Goal: Task Accomplishment & Management: Use online tool/utility

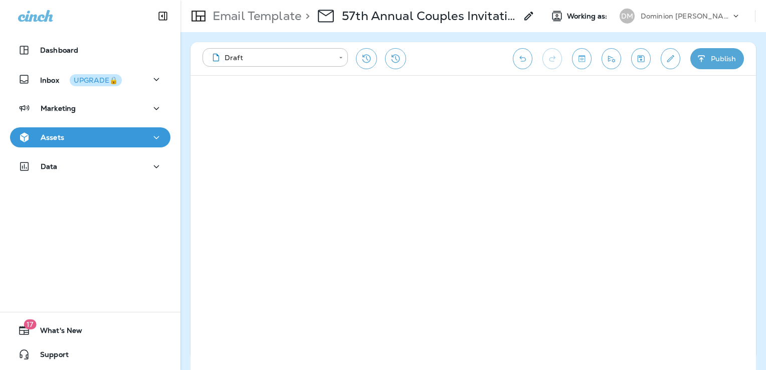
click at [110, 141] on div "Assets" at bounding box center [90, 137] width 144 height 13
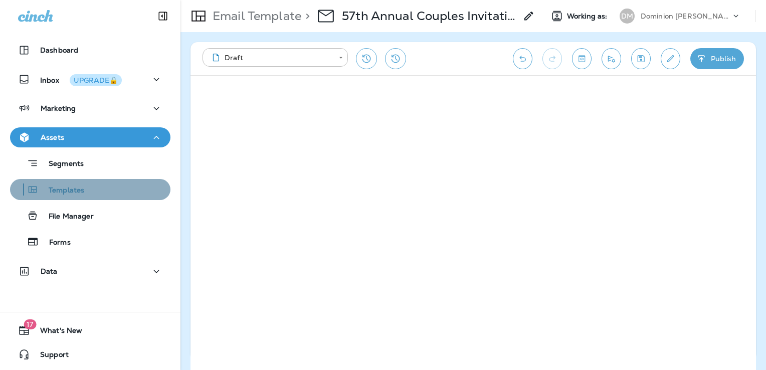
click at [105, 191] on div "Templates" at bounding box center [90, 189] width 152 height 15
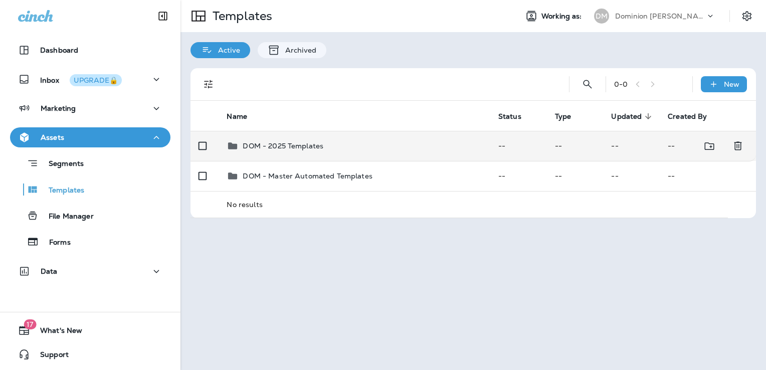
click at [376, 138] on td "DOM - 2025 Templates" at bounding box center [354, 146] width 271 height 30
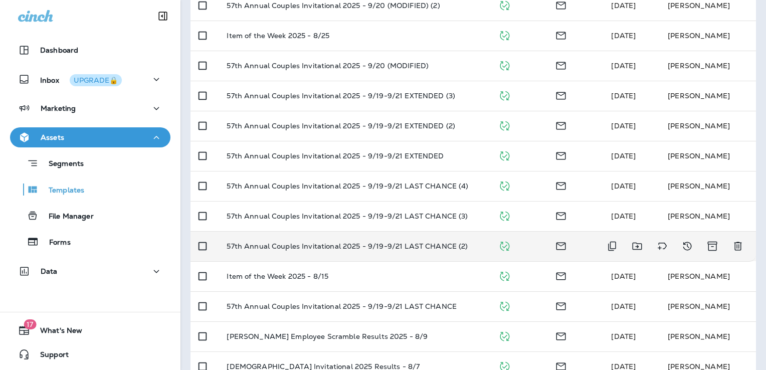
scroll to position [301, 0]
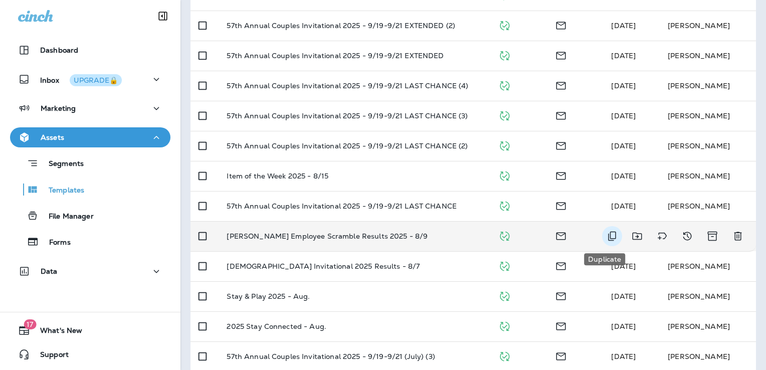
click at [606, 236] on icon "Duplicate" at bounding box center [612, 236] width 12 height 12
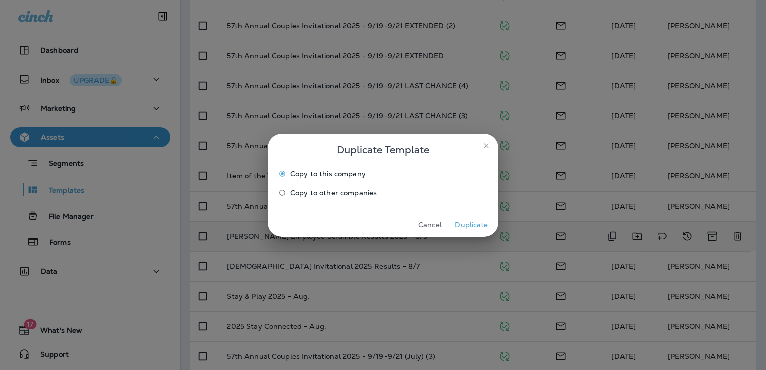
click at [479, 228] on button "Duplicate" at bounding box center [472, 225] width 38 height 16
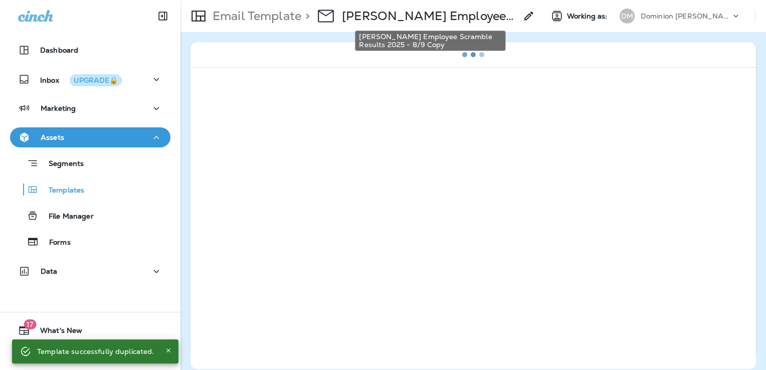
click at [463, 16] on p "[PERSON_NAME] Employee Scramble Results 2025 - 8/9 Copy" at bounding box center [429, 16] width 175 height 15
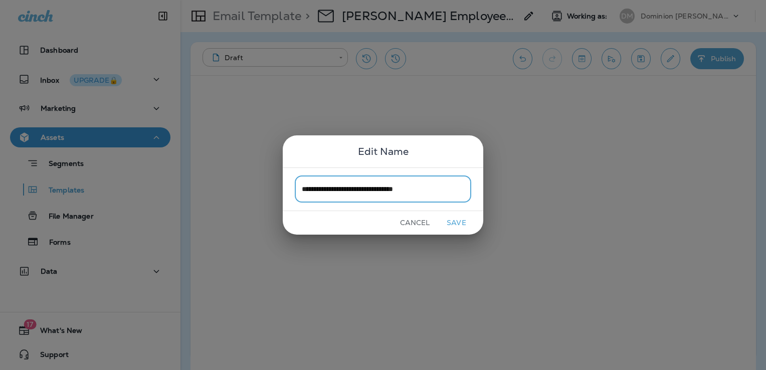
type input "**********"
click at [460, 220] on button "Save" at bounding box center [457, 223] width 38 height 16
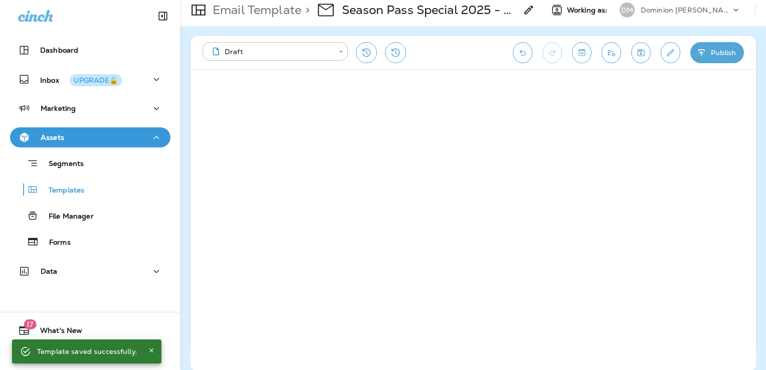
scroll to position [7, 0]
click at [640, 58] on button "Save" at bounding box center [642, 52] width 20 height 21
click at [672, 52] on icon "Edit details" at bounding box center [671, 52] width 7 height 7
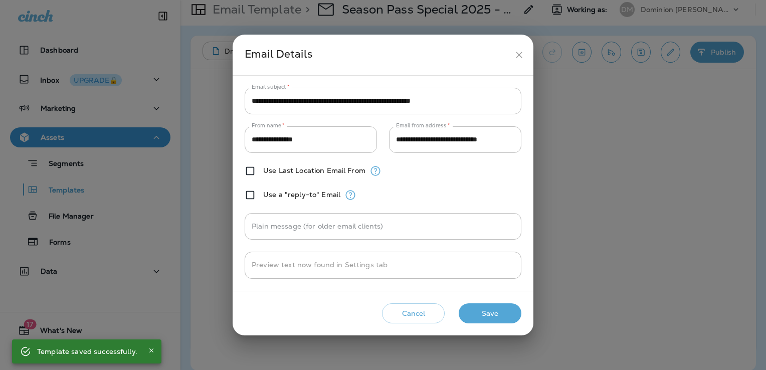
click at [410, 98] on input "**********" at bounding box center [383, 101] width 277 height 27
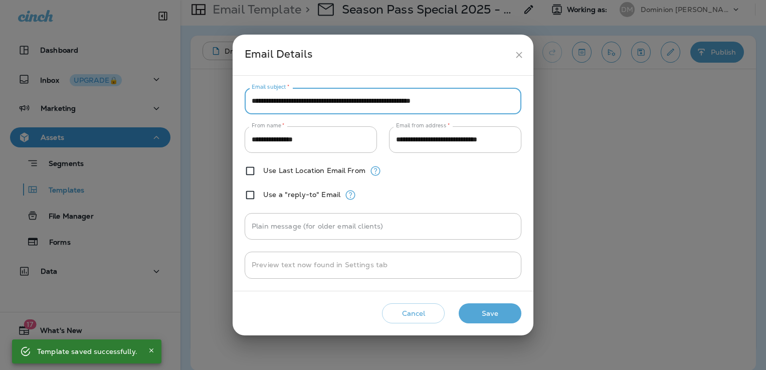
click at [410, 98] on input "**********" at bounding box center [383, 101] width 277 height 27
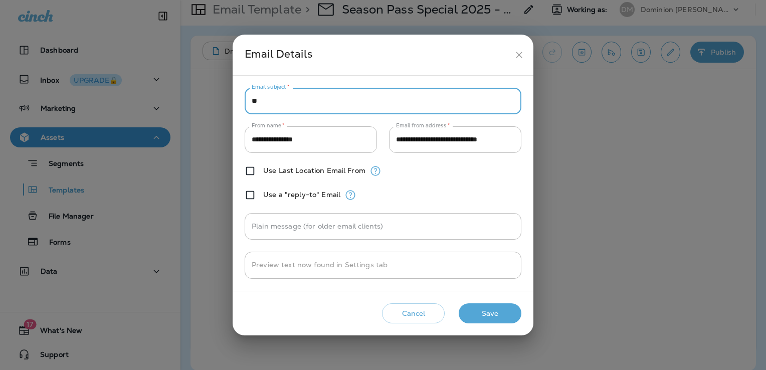
type input "*"
type input "**********"
click at [504, 319] on button "Save" at bounding box center [490, 313] width 63 height 21
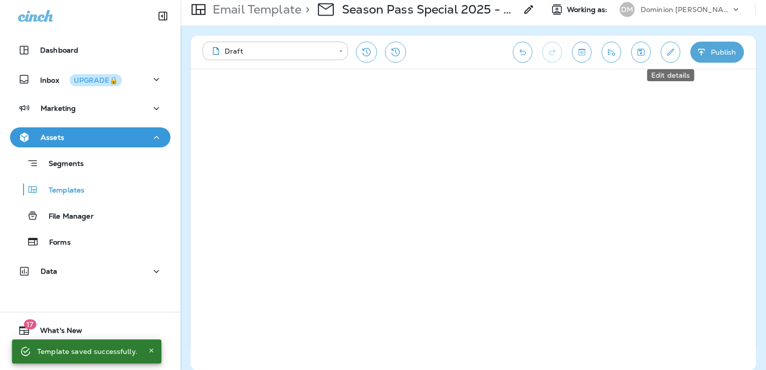
click at [670, 47] on icon "Edit details" at bounding box center [671, 52] width 11 height 10
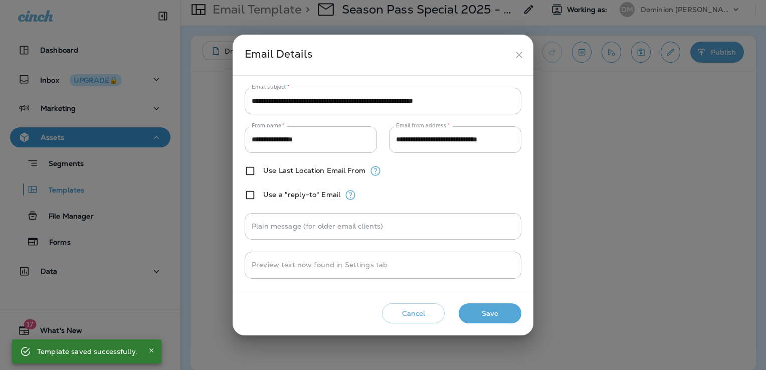
click at [502, 99] on input "**********" at bounding box center [383, 101] width 277 height 27
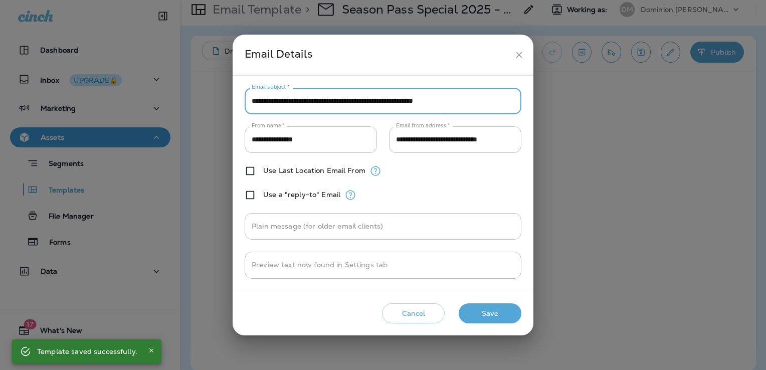
paste input "*"
type input "**********"
click at [491, 308] on button "Save" at bounding box center [490, 313] width 63 height 21
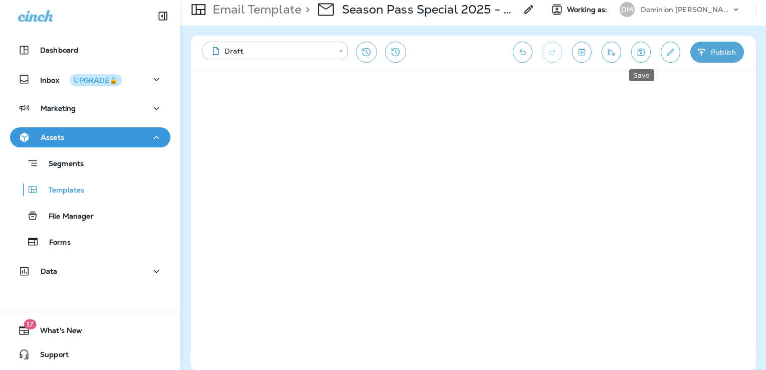
click at [646, 52] on icon "Save" at bounding box center [641, 52] width 11 height 10
click at [669, 53] on icon "Edit details" at bounding box center [671, 52] width 7 height 7
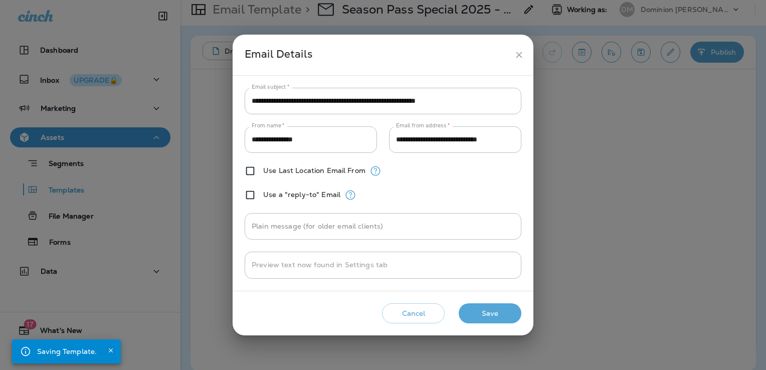
drag, startPoint x: 493, startPoint y: 313, endPoint x: 520, endPoint y: 260, distance: 60.1
click at [493, 313] on button "Save" at bounding box center [490, 313] width 63 height 21
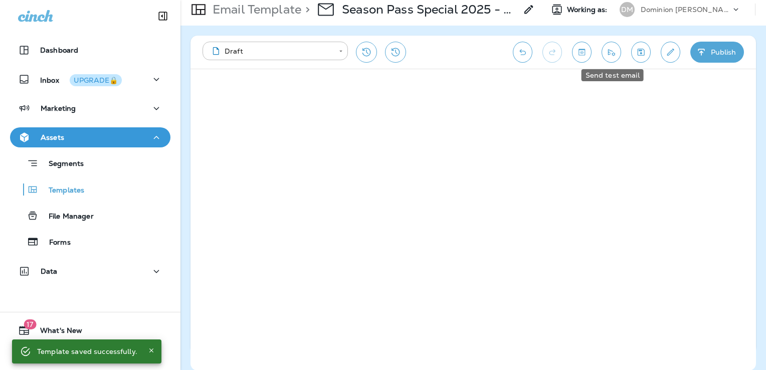
click at [612, 51] on icon "Send test email" at bounding box center [611, 52] width 7 height 7
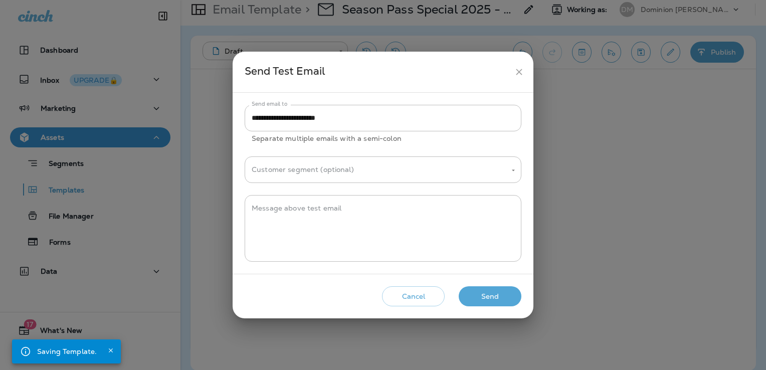
click at [498, 296] on button "Send" at bounding box center [490, 296] width 63 height 21
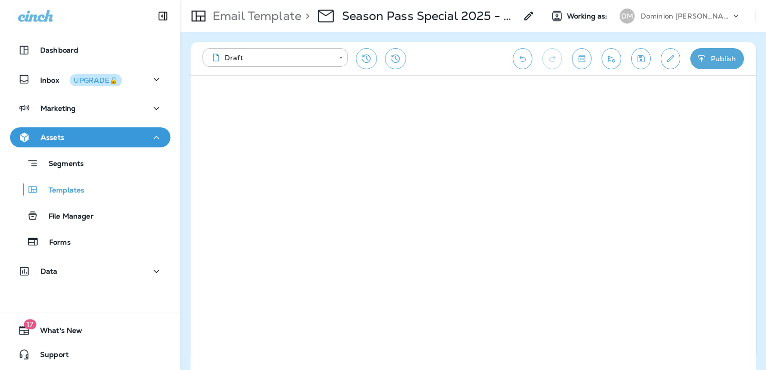
click at [638, 60] on icon "Save" at bounding box center [641, 59] width 11 height 10
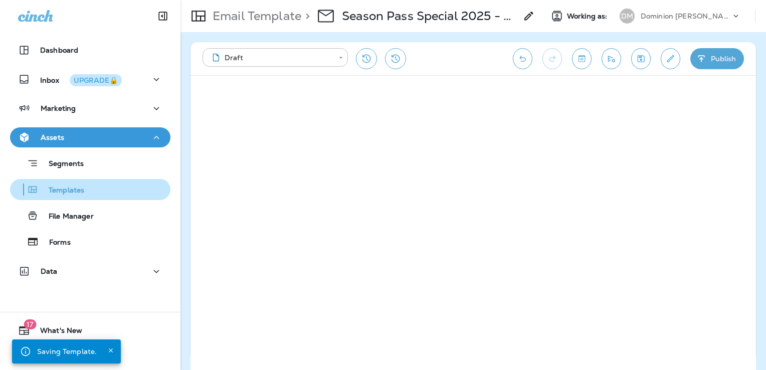
click at [84, 188] on div "Templates" at bounding box center [90, 189] width 152 height 15
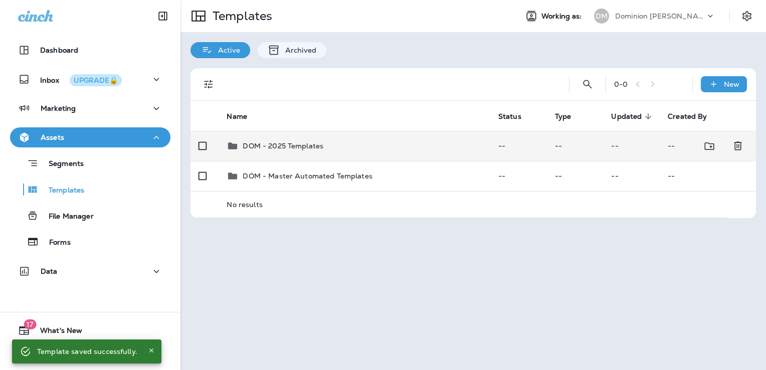
click at [387, 148] on div "DOM - 2025 Templates" at bounding box center [354, 146] width 255 height 12
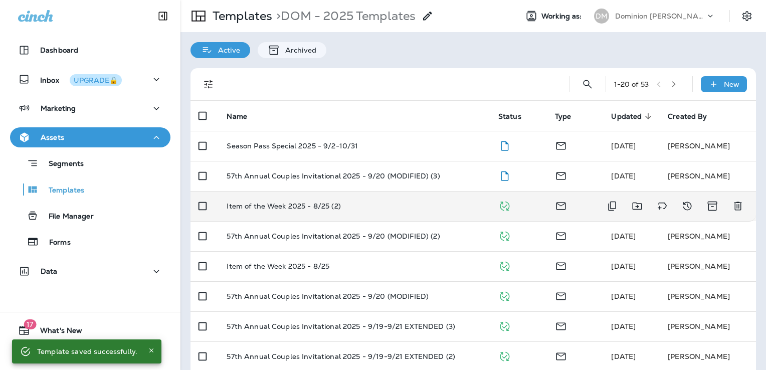
click at [376, 214] on td "Item of the Week 2025 - 8/25 (2)" at bounding box center [354, 206] width 271 height 30
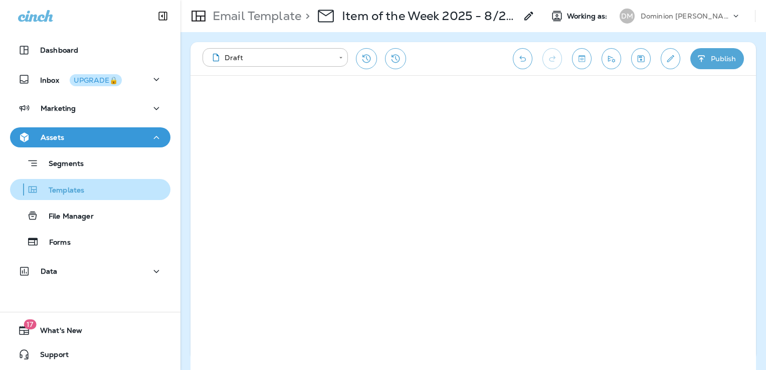
click at [92, 183] on div "Templates" at bounding box center [90, 189] width 152 height 15
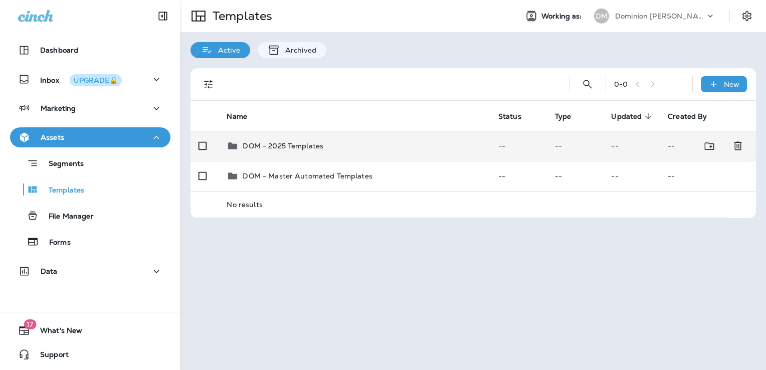
click at [327, 137] on td "DOM - 2025 Templates" at bounding box center [354, 146] width 271 height 30
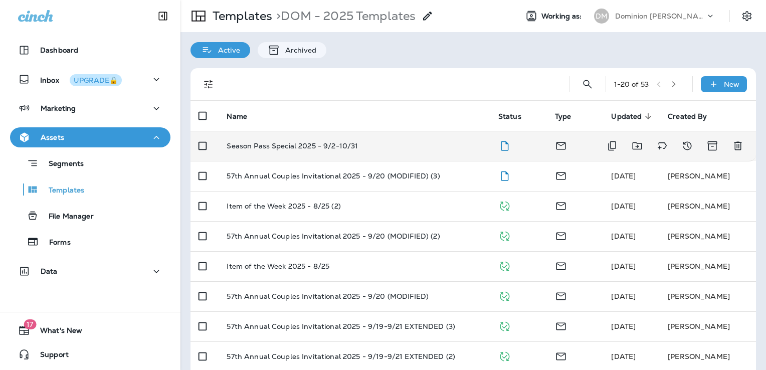
click at [390, 153] on td "Season Pass Special 2025 - 9/2-10/31" at bounding box center [354, 146] width 271 height 30
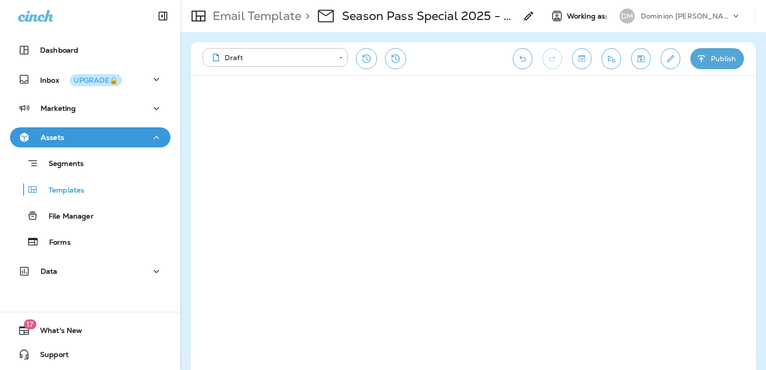
click at [645, 60] on icon "Save" at bounding box center [641, 58] width 7 height 7
click at [604, 60] on button "Send test email" at bounding box center [612, 58] width 20 height 21
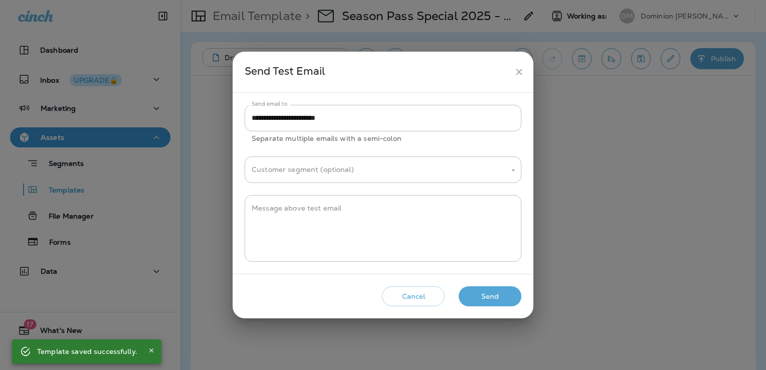
click at [498, 297] on button "Send" at bounding box center [490, 296] width 63 height 21
